Goal: Information Seeking & Learning: Learn about a topic

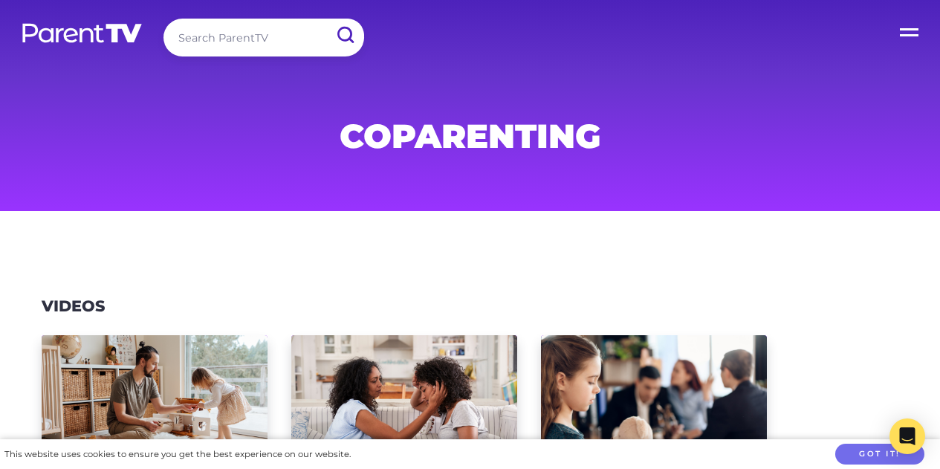
scroll to position [371, 0]
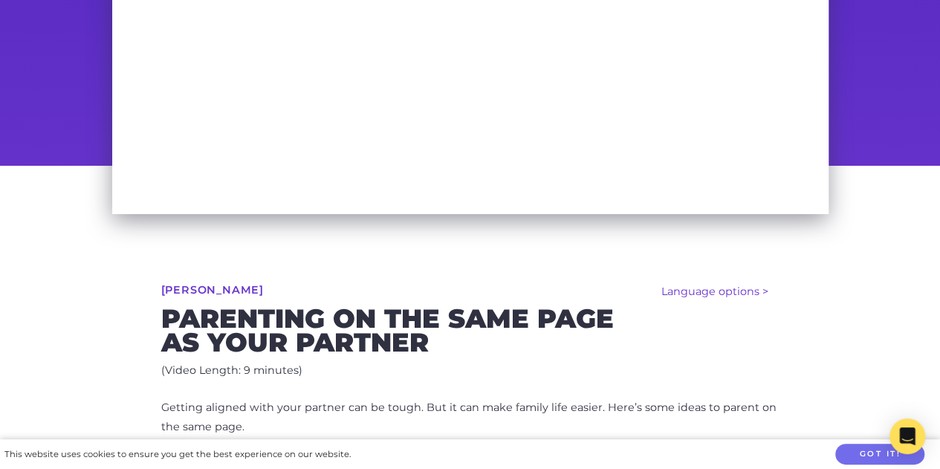
scroll to position [446, 0]
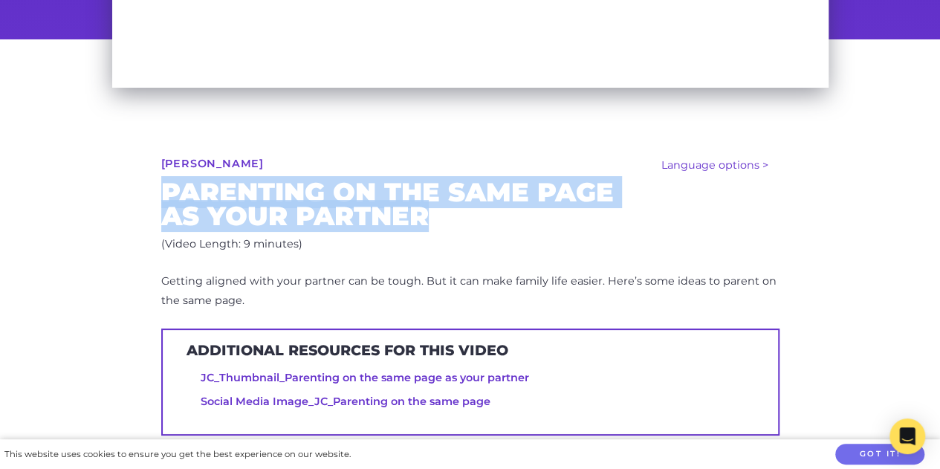
drag, startPoint x: 362, startPoint y: 228, endPoint x: 152, endPoint y: 201, distance: 212.6
click at [152, 201] on div "Language options > Español (Spanish) عربى (Arabic) 廣東話 (Cantonese) 普通话 (Mandari…" at bounding box center [470, 302] width 761 height 527
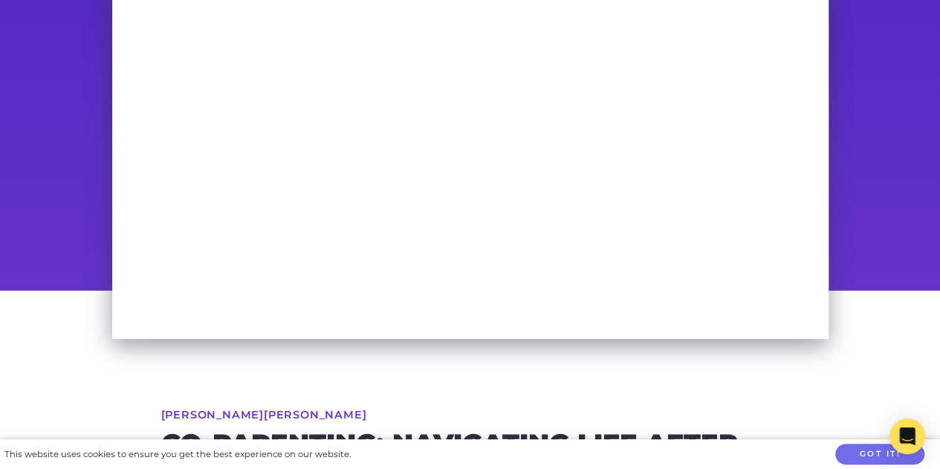
scroll to position [446, 0]
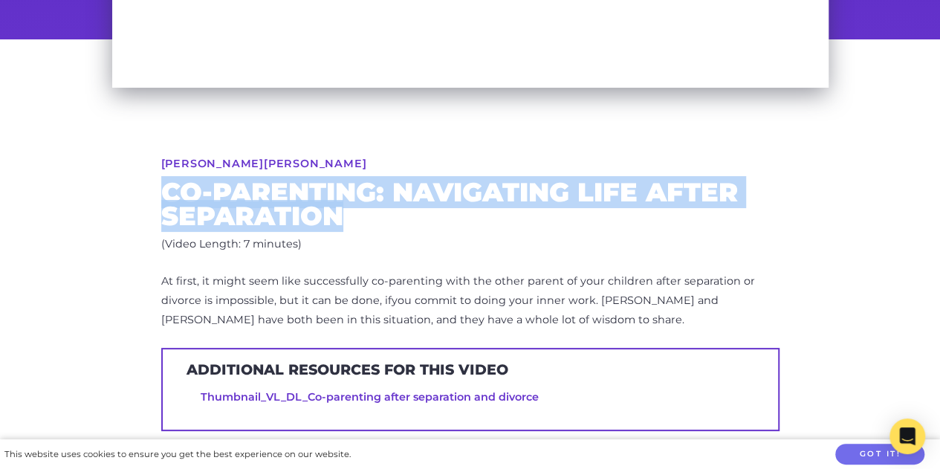
drag, startPoint x: 363, startPoint y: 224, endPoint x: 166, endPoint y: 198, distance: 199.2
click at [166, 198] on h2 "Co-Parenting: Navigating Life After Separation" at bounding box center [470, 203] width 618 height 47
